Goal: Transaction & Acquisition: Purchase product/service

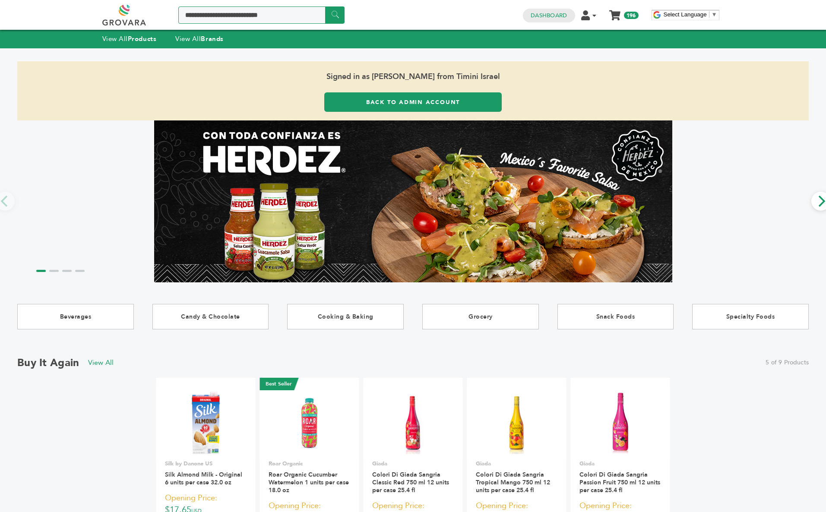
click at [234, 17] on input "Search a product or brand..." at bounding box center [261, 14] width 166 height 17
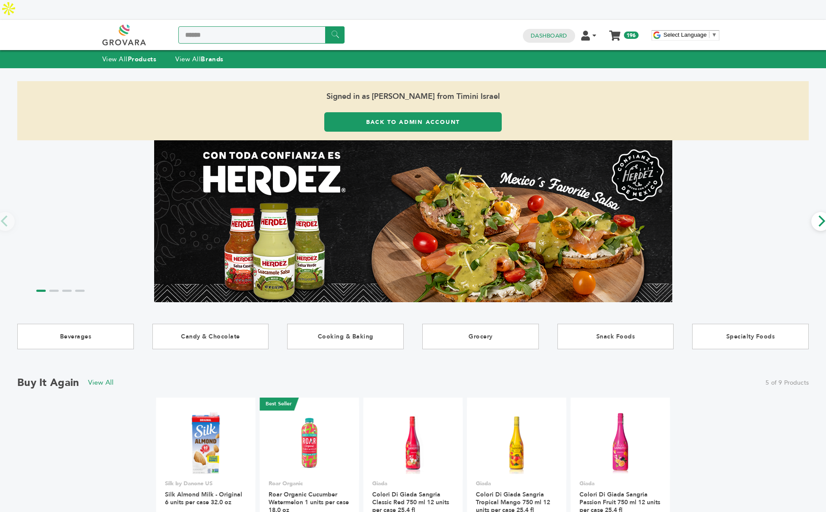
type input "******"
click at [325, 26] on input "******" at bounding box center [334, 34] width 19 height 17
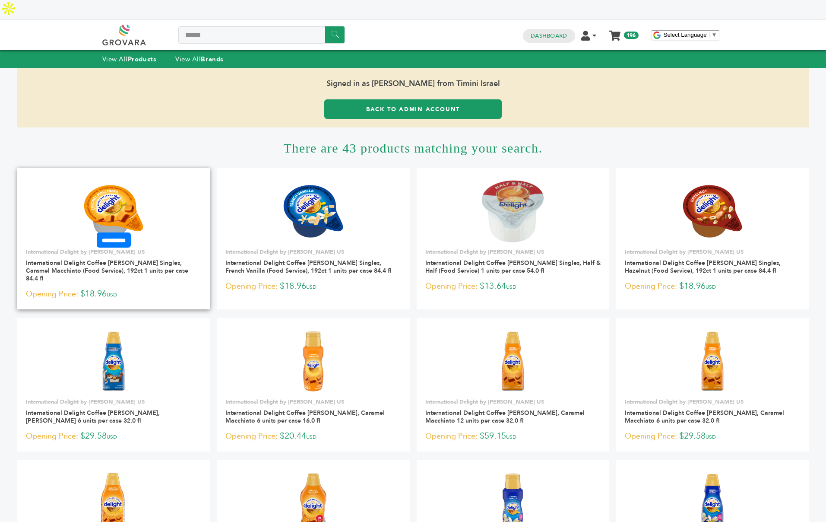
click at [113, 183] on img at bounding box center [113, 211] width 63 height 63
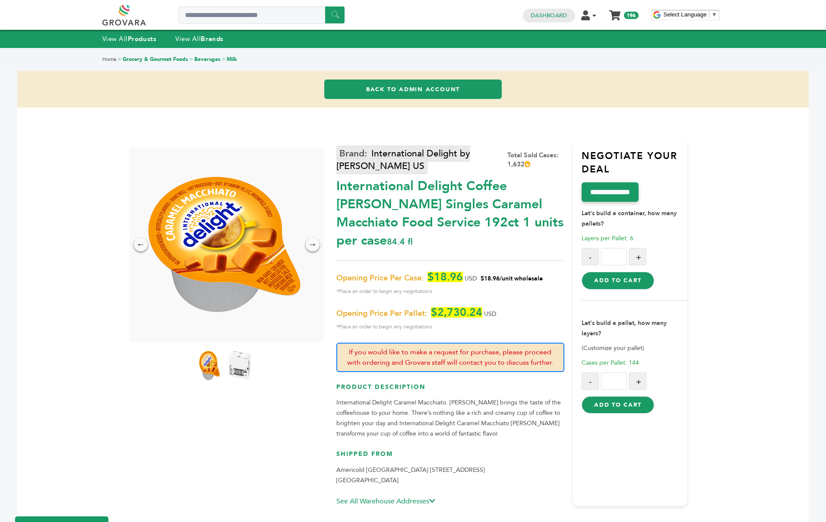
click at [421, 160] on link "International Delight by Danone US" at bounding box center [403, 160] width 134 height 29
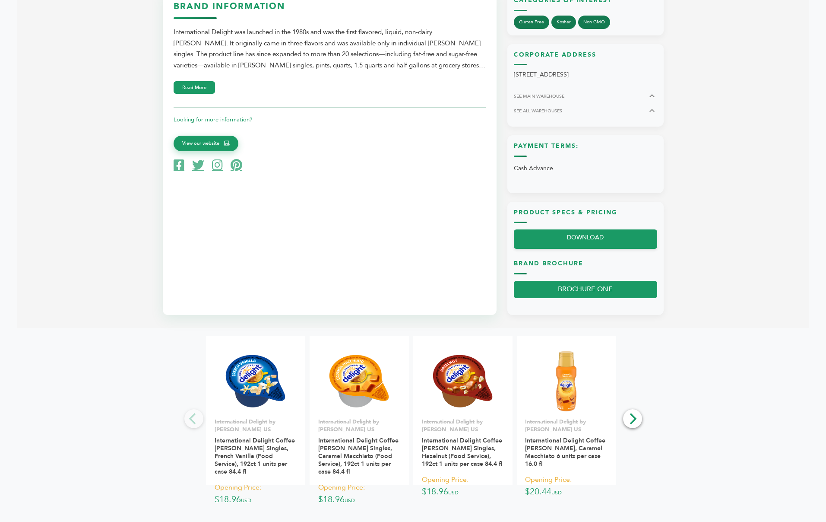
scroll to position [796, 0]
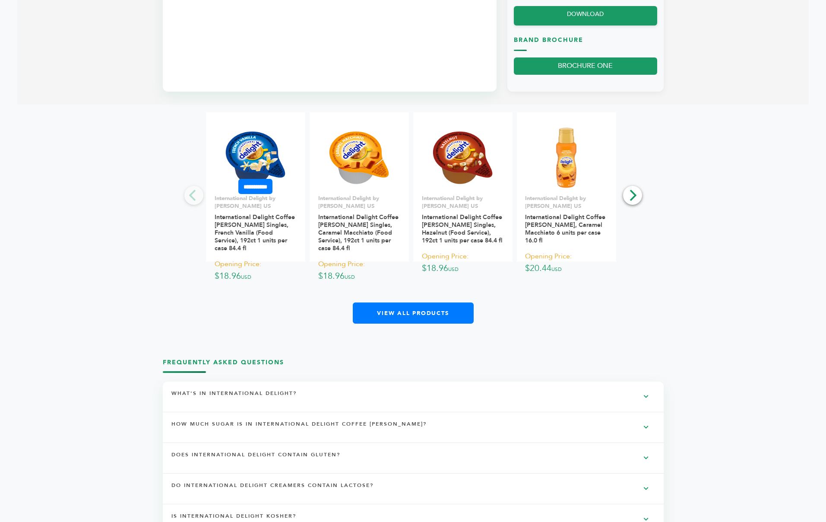
click at [260, 139] on img at bounding box center [255, 158] width 63 height 63
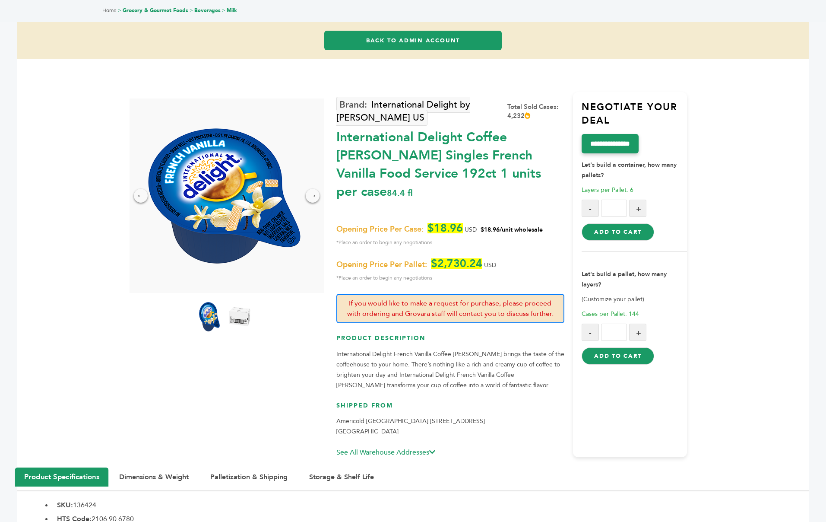
scroll to position [70, 0]
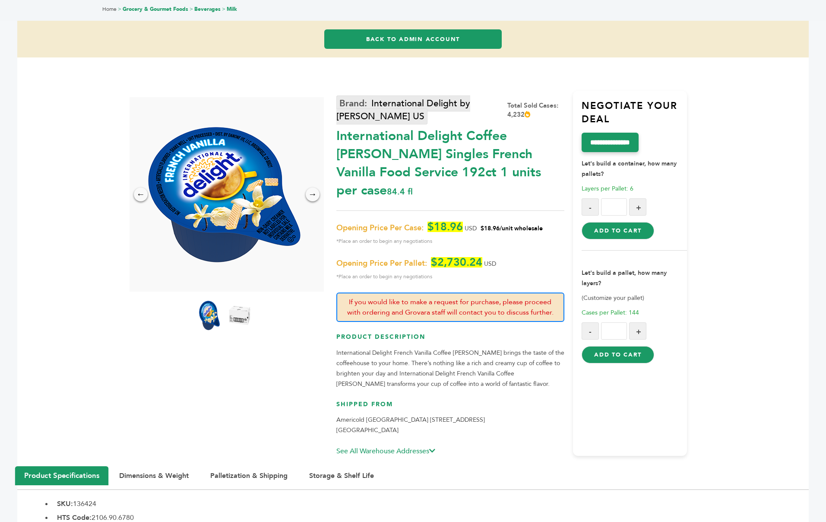
click at [376, 95] on link "International Delight by [PERSON_NAME] US" at bounding box center [403, 109] width 134 height 29
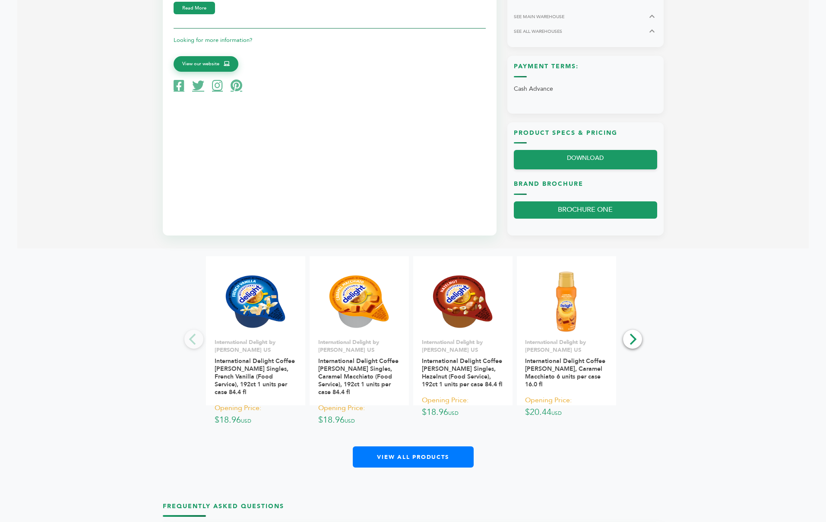
scroll to position [736, 0]
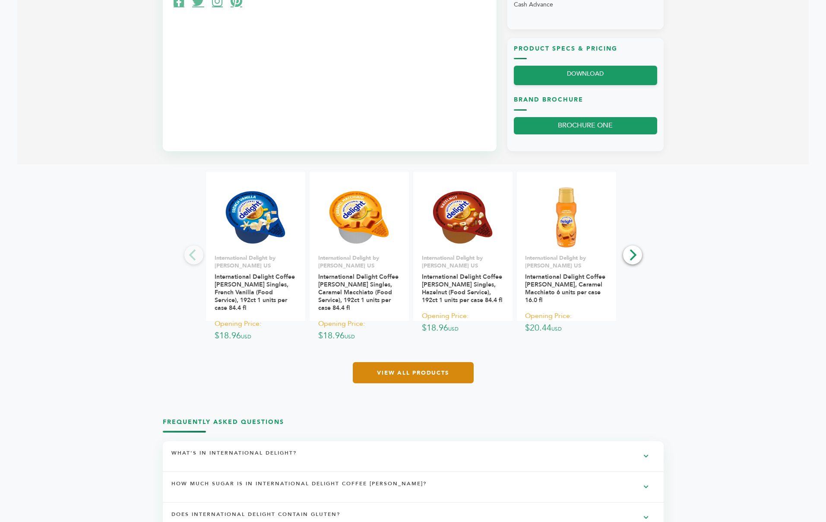
click at [419, 362] on link "View All Products" at bounding box center [413, 372] width 121 height 21
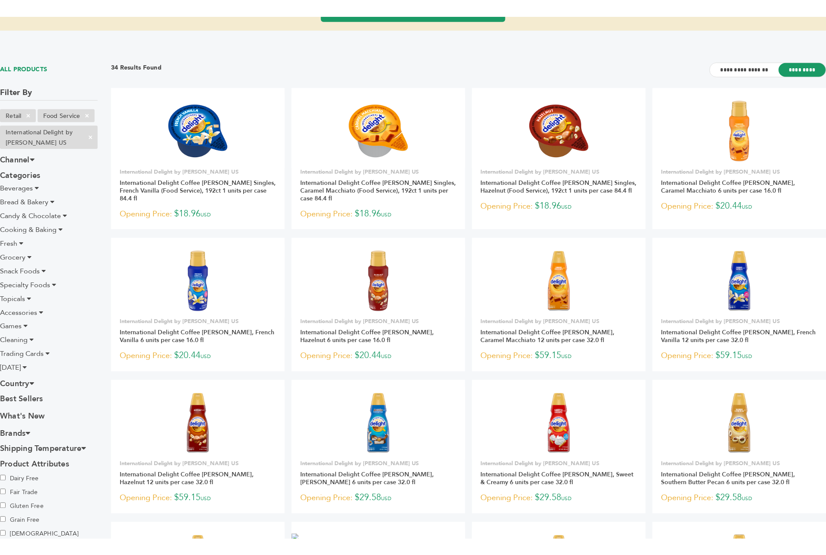
scroll to position [117, 0]
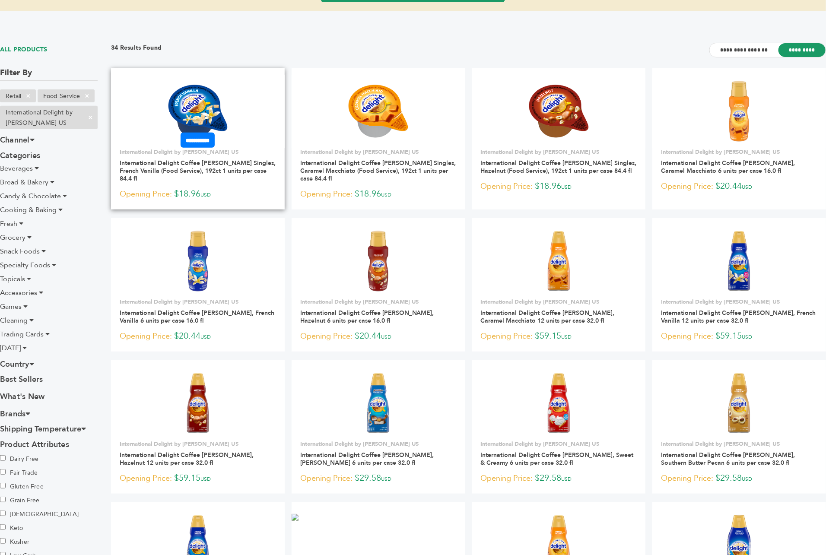
click at [215, 80] on img at bounding box center [198, 111] width 63 height 63
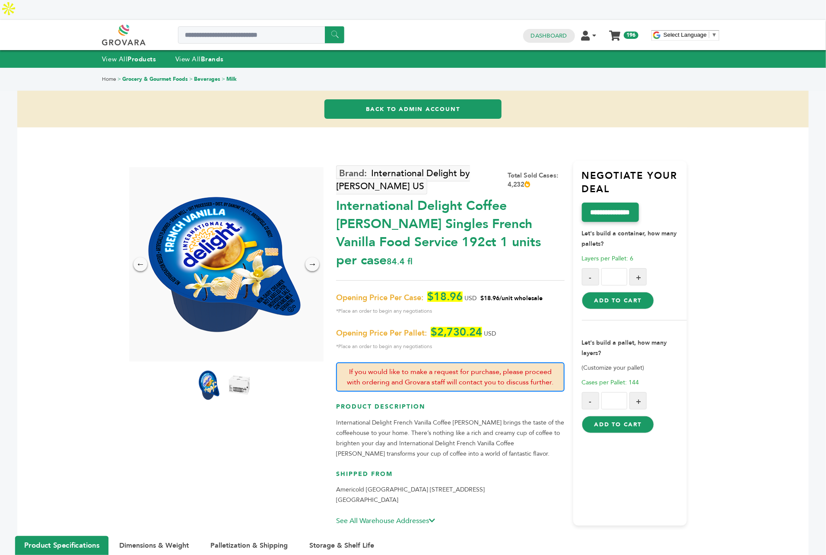
click at [613, 416] on button "Add to Cart" at bounding box center [618, 424] width 72 height 17
click at [237, 26] on input "Search a product or brand..." at bounding box center [261, 34] width 166 height 17
type input "****"
click at [325, 26] on input "******" at bounding box center [334, 34] width 19 height 17
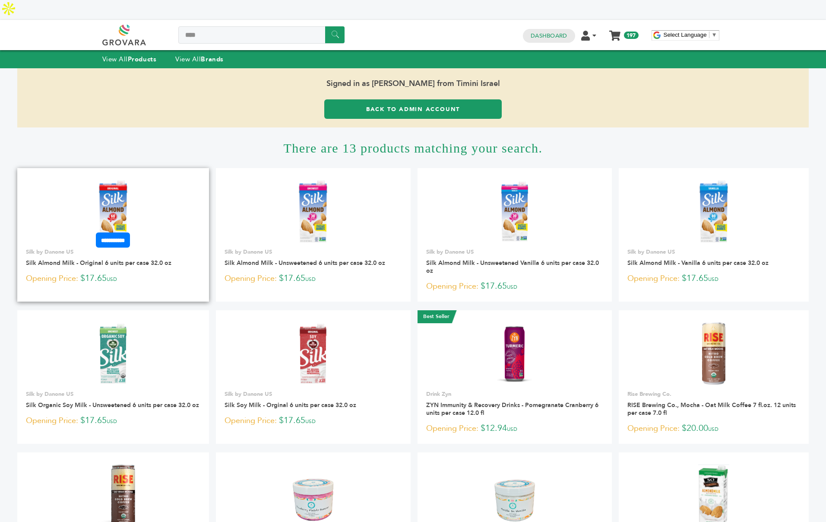
click at [132, 180] on img at bounding box center [113, 211] width 63 height 63
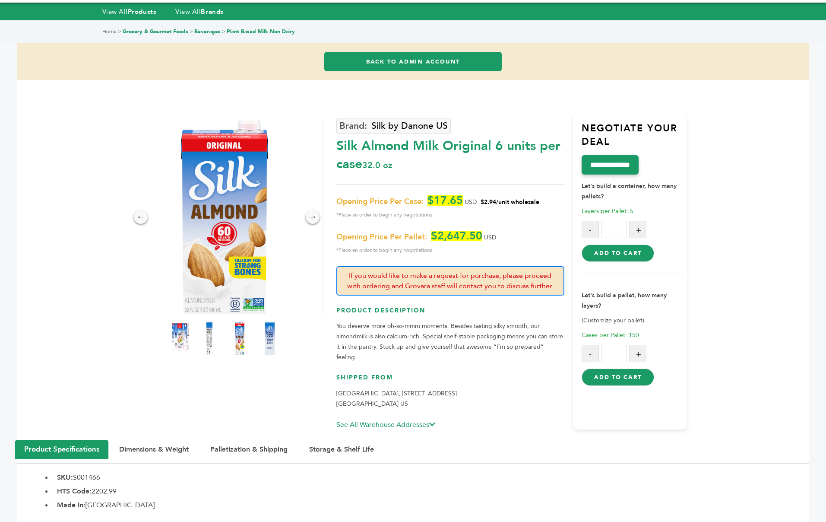
scroll to position [51, 0]
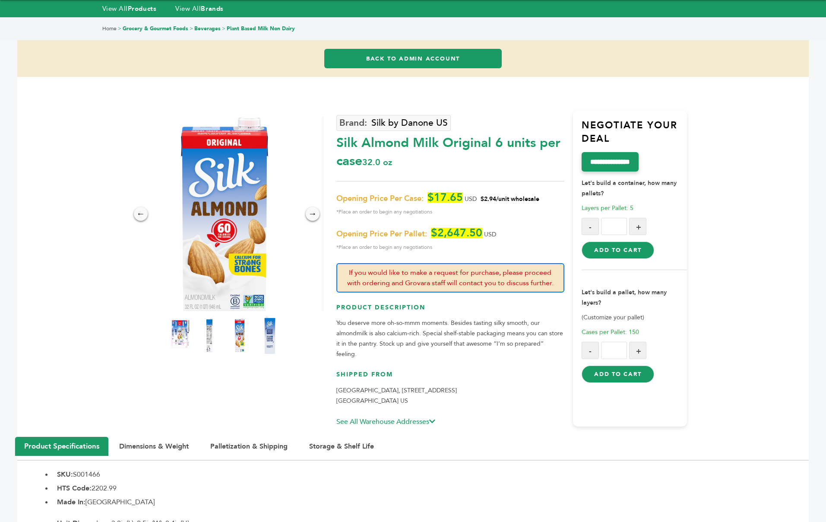
click at [262, 316] on img at bounding box center [270, 335] width 24 height 38
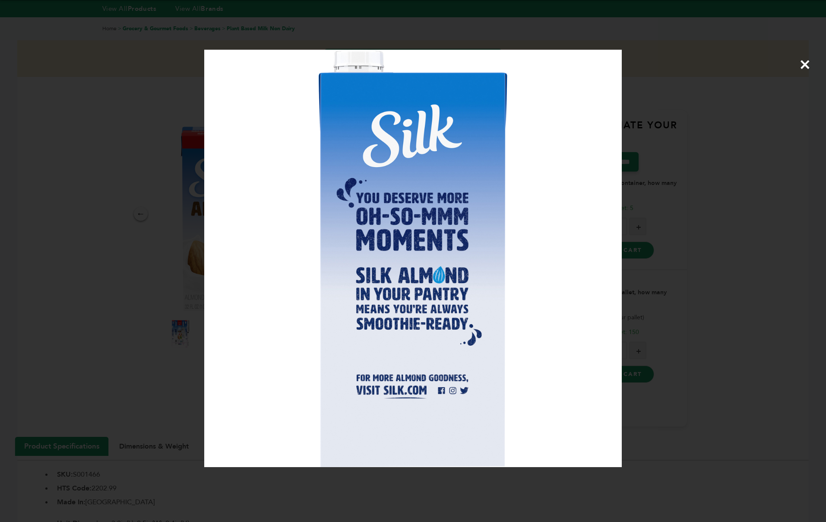
click at [148, 285] on div "×" at bounding box center [413, 261] width 826 height 522
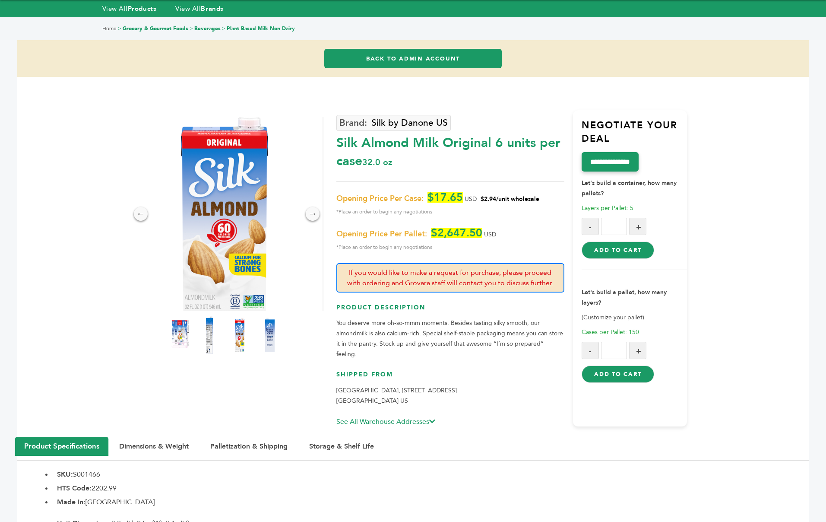
click at [211, 321] on img at bounding box center [209, 335] width 24 height 38
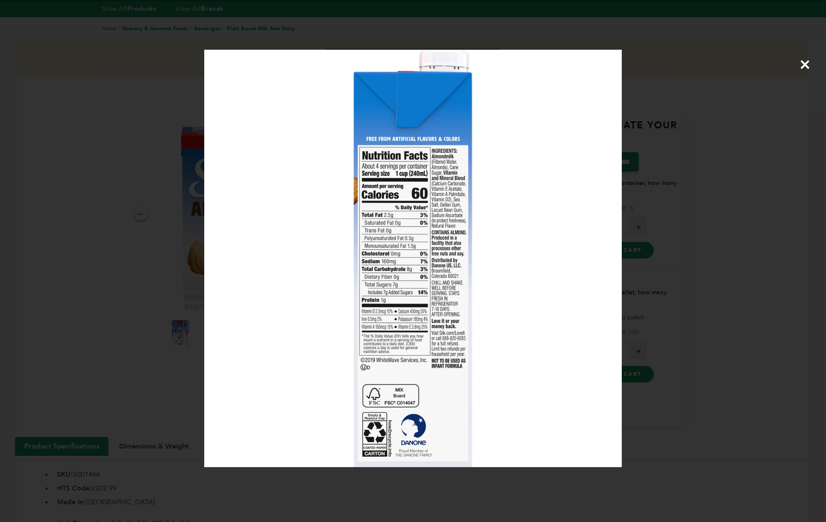
click at [129, 286] on div "×" at bounding box center [413, 261] width 826 height 522
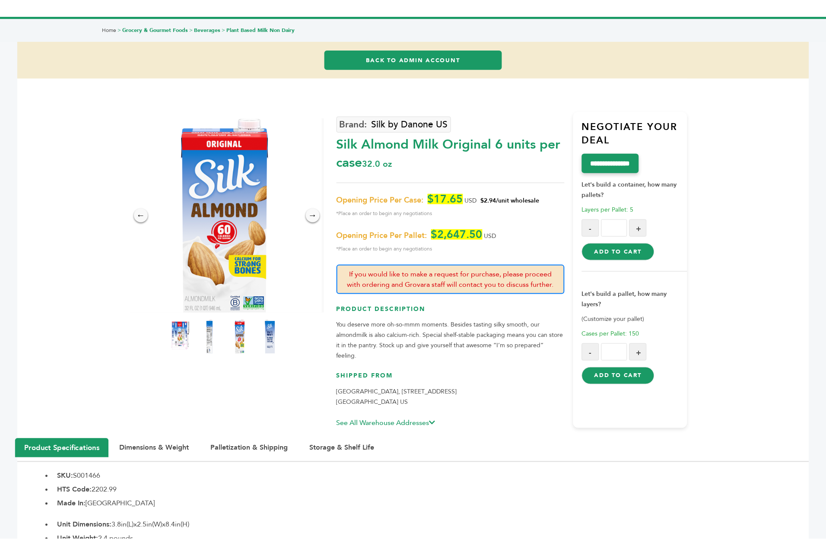
scroll to position [65, 0]
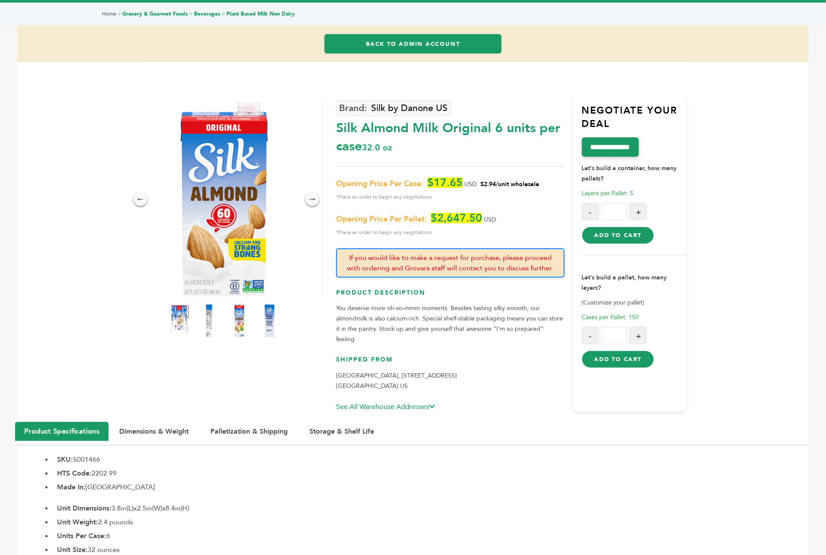
drag, startPoint x: 540, startPoint y: 166, endPoint x: 480, endPoint y: 166, distance: 60.0
click at [480, 178] on p "Opening Price Per Case: $17.65 USD $2.94/unit wholesale *Place an order to begi…" at bounding box center [450, 190] width 228 height 25
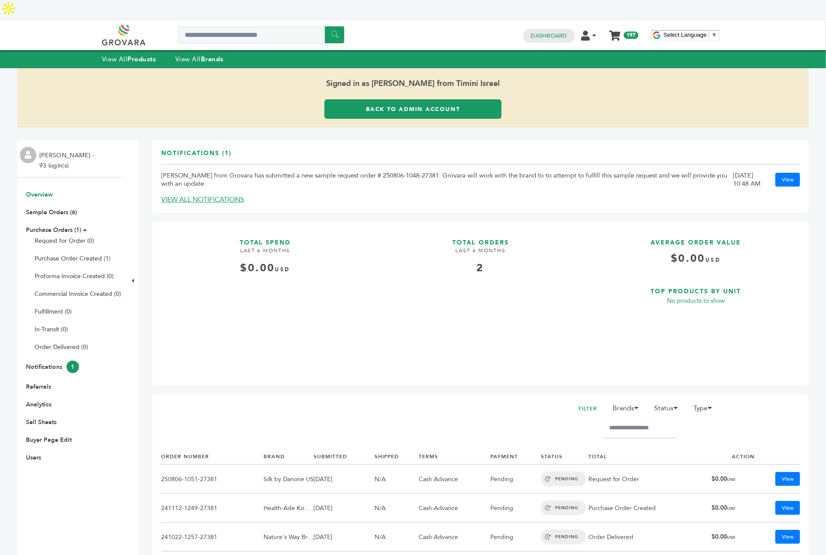
click at [433, 99] on link "Back to Admin Account" at bounding box center [412, 108] width 177 height 19
